Goal: Find specific page/section: Find specific page/section

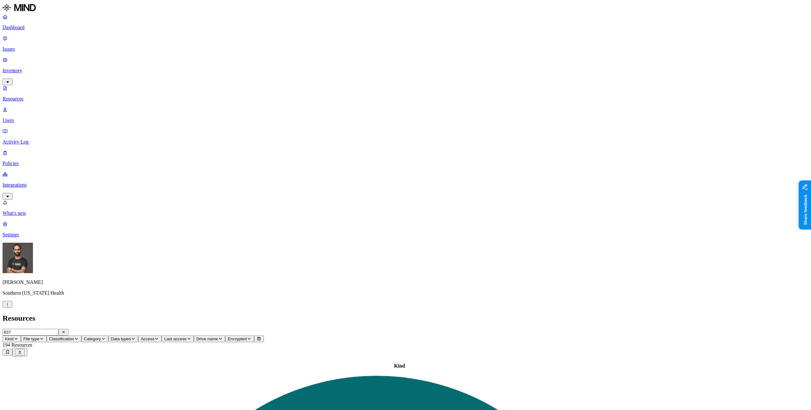
type input "837"
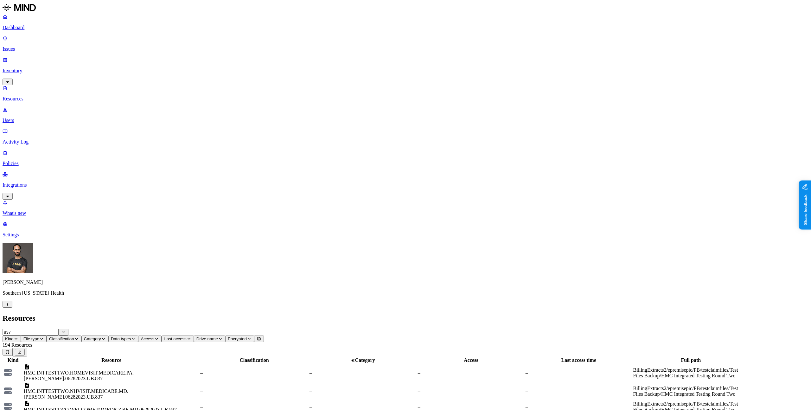
click at [18, 337] on icon "button" at bounding box center [16, 339] width 5 height 4
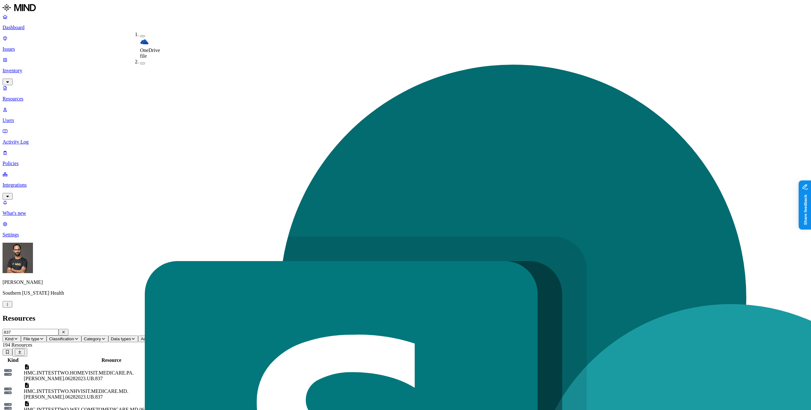
click at [151, 48] on span "OneDrive file" at bounding box center [150, 53] width 20 height 11
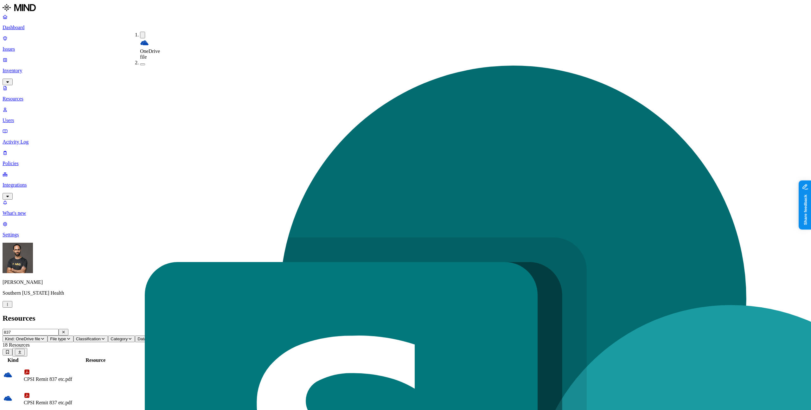
click at [151, 48] on span "OneDrive file" at bounding box center [150, 53] width 20 height 11
